Goal: Information Seeking & Learning: Learn about a topic

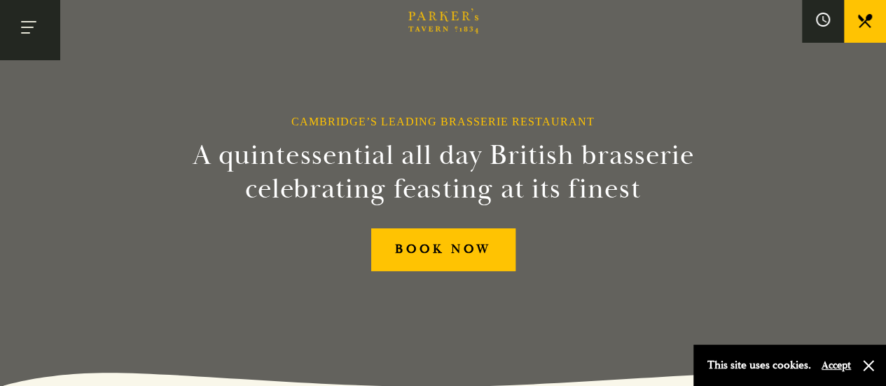
click at [39, 30] on button "Toggle navigation" at bounding box center [30, 30] width 60 height 60
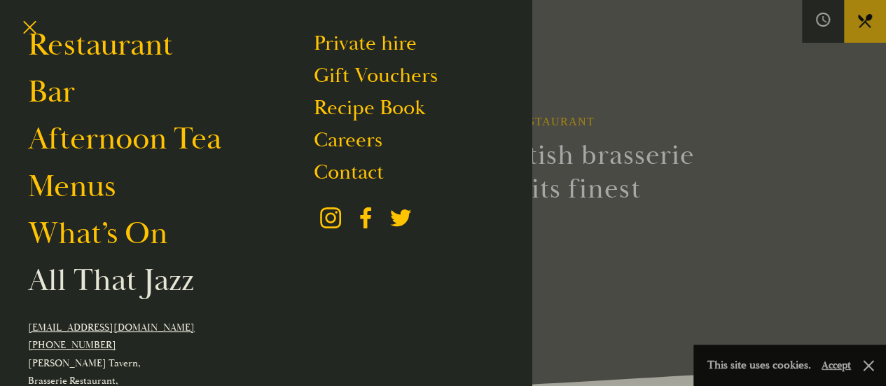
scroll to position [70, 0]
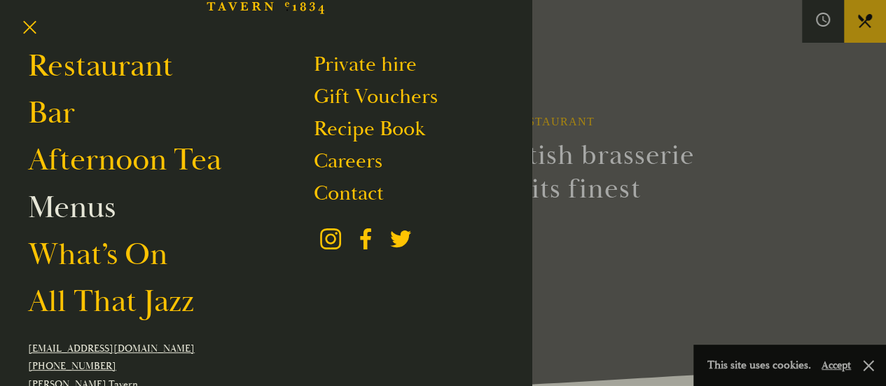
click at [98, 209] on link "Menus" at bounding box center [72, 207] width 88 height 39
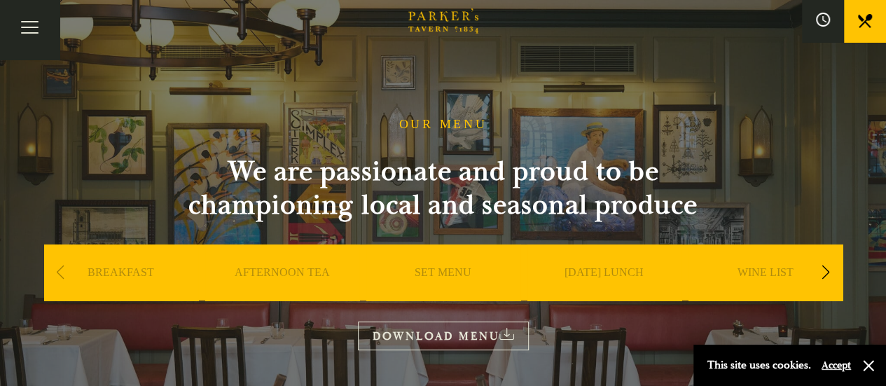
scroll to position [70, 0]
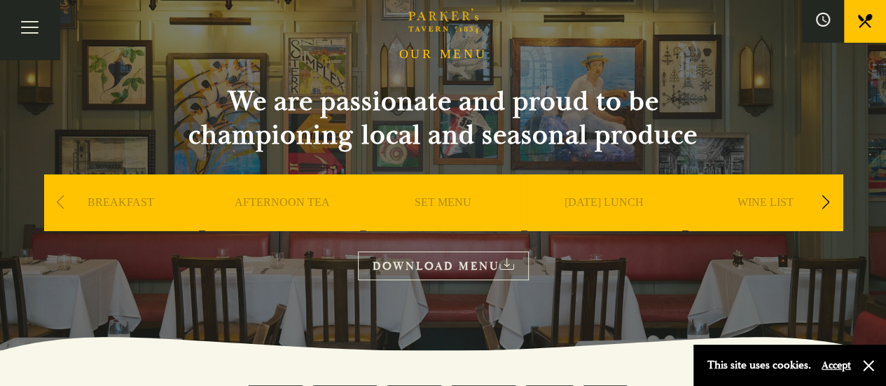
click at [439, 196] on link "SET MENU" at bounding box center [443, 224] width 57 height 56
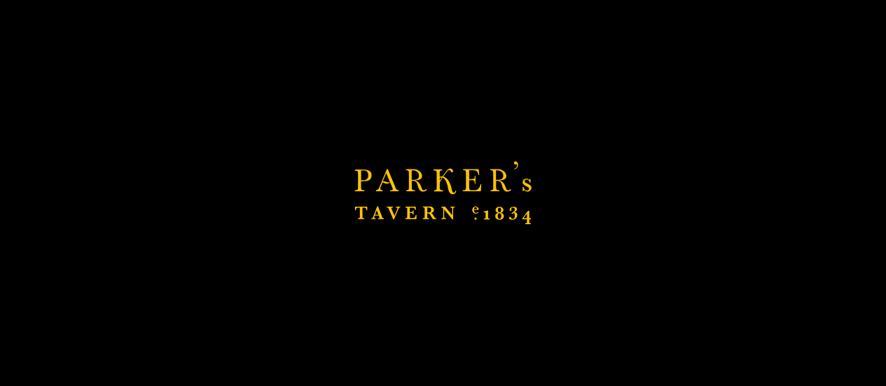
scroll to position [280, 0]
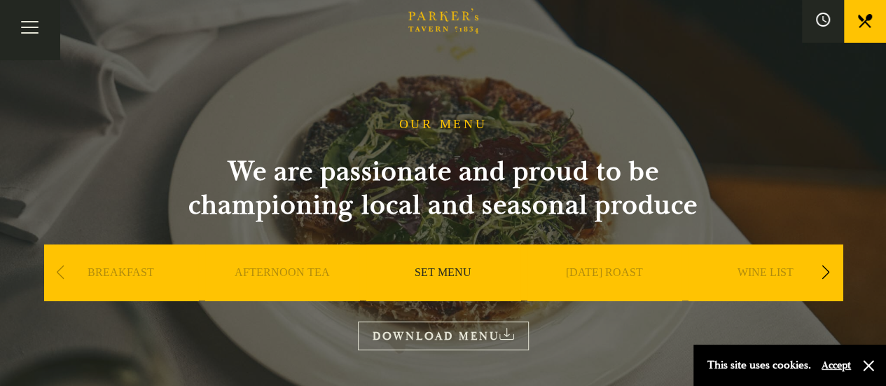
click at [615, 274] on link "[DATE] ROAST" at bounding box center [604, 294] width 77 height 56
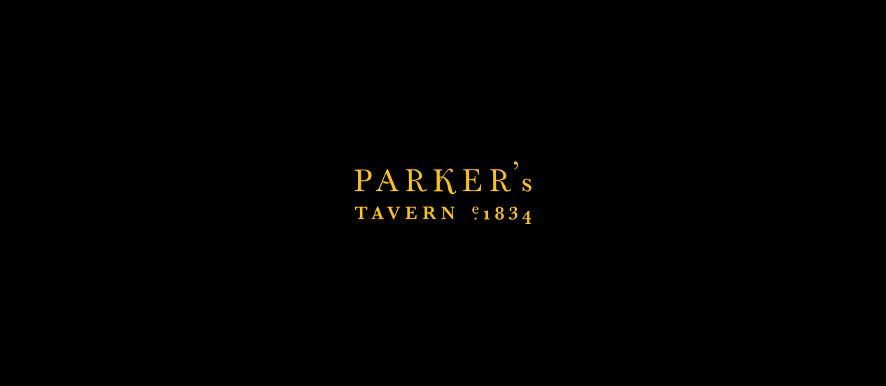
scroll to position [210, 0]
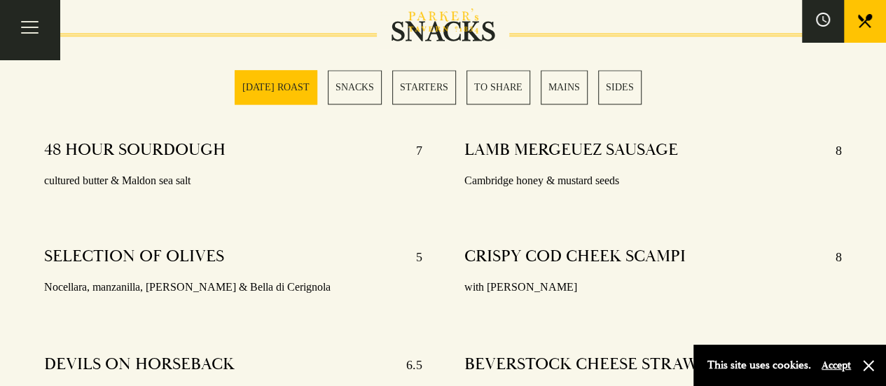
scroll to position [841, 0]
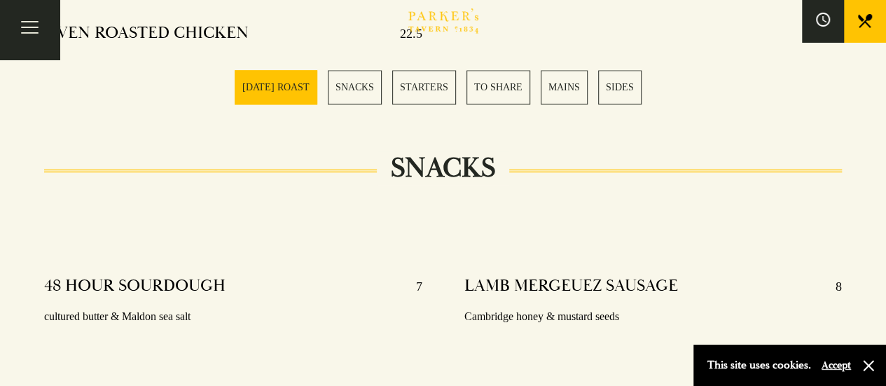
click at [452, 29] on icon "Brasserie Restaurant [GEOGRAPHIC_DATA] | [PERSON_NAME] Tavern Cambridge [PERSON…" at bounding box center [444, 20] width 70 height 25
